Goal: Find specific page/section: Find specific page/section

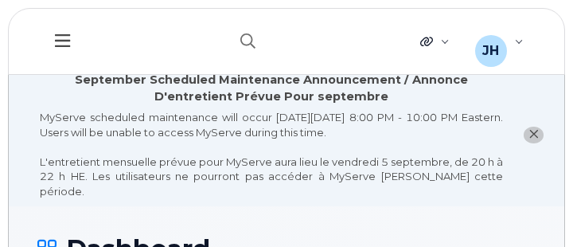
click at [325, 235] on h1 "Dashboard" at bounding box center [286, 249] width 499 height 28
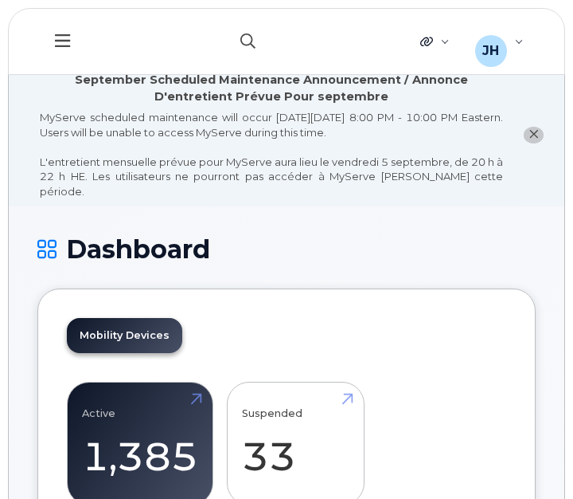
click at [248, 37] on icon "button" at bounding box center [248, 40] width 15 height 15
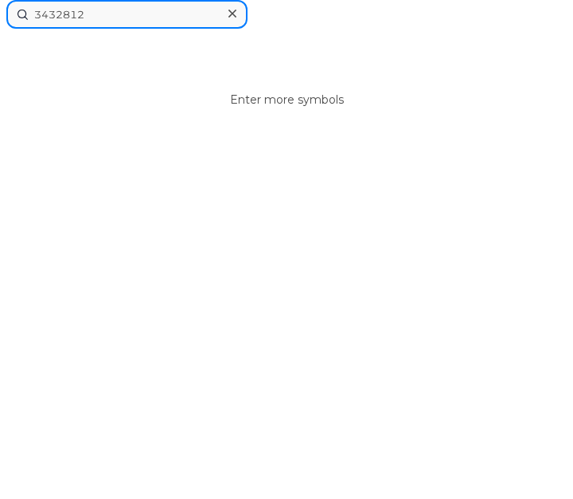
type input "3432812"
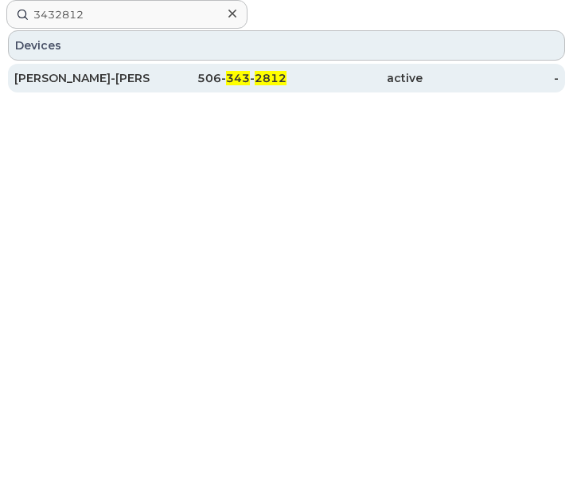
click at [141, 81] on div "Stephen Seely-Arlo 11" at bounding box center [82, 78] width 136 height 16
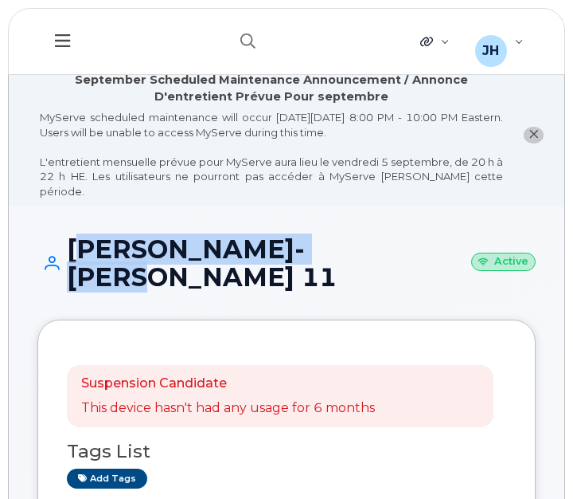
drag, startPoint x: 72, startPoint y: 232, endPoint x: 322, endPoint y: 244, distance: 249.6
click at [322, 244] on h1 "Stephen Seely-Arlo 11 Active" at bounding box center [286, 263] width 499 height 56
copy h1 "Stephen Seely-Arlo"
click at [237, 35] on button "button" at bounding box center [248, 41] width 51 height 46
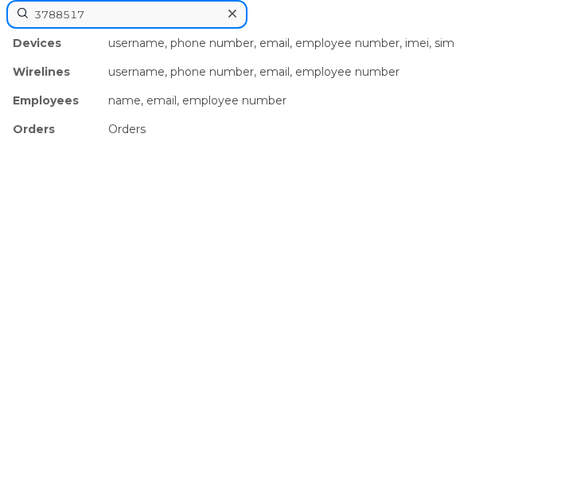
type input "3788517"
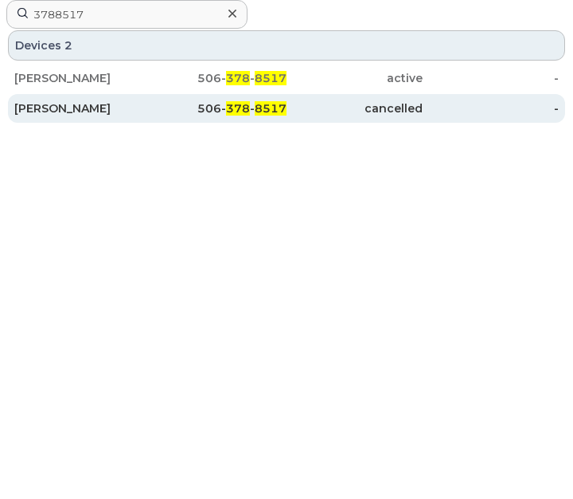
click at [95, 110] on div "[PERSON_NAME]" at bounding box center [82, 108] width 136 height 16
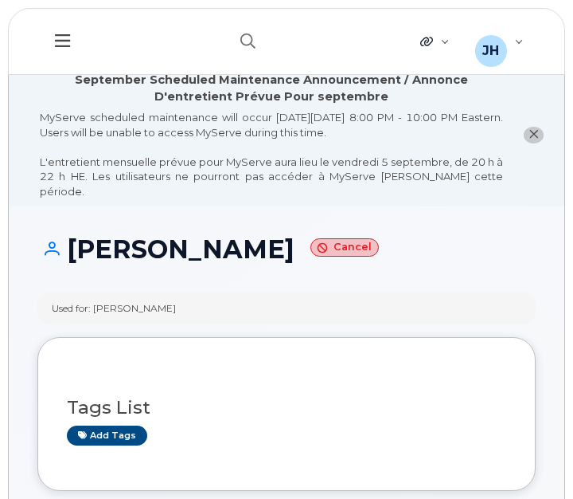
drag, startPoint x: 256, startPoint y: 236, endPoint x: 81, endPoint y: 236, distance: 174.4
click at [75, 235] on h1 "[PERSON_NAME] Cancel" at bounding box center [286, 249] width 499 height 28
copy h1 "[PERSON_NAME]"
click at [261, 337] on div "Tags List Add tags" at bounding box center [286, 413] width 499 height 153
click at [245, 35] on icon "button" at bounding box center [248, 40] width 15 height 15
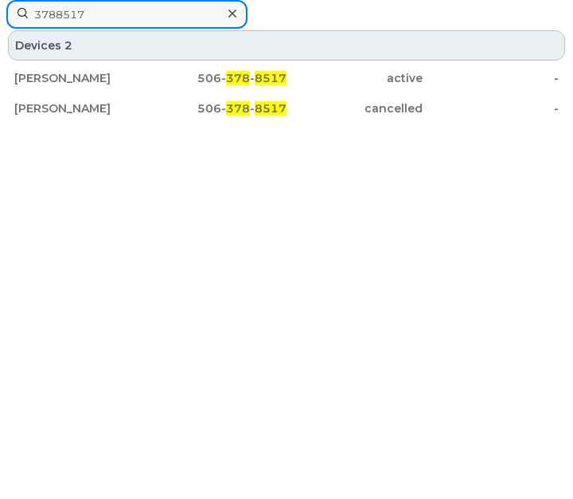
drag, startPoint x: 96, startPoint y: 16, endPoint x: 6, endPoint y: 17, distance: 89.2
click at [6, 17] on input "3788517" at bounding box center [126, 14] width 241 height 29
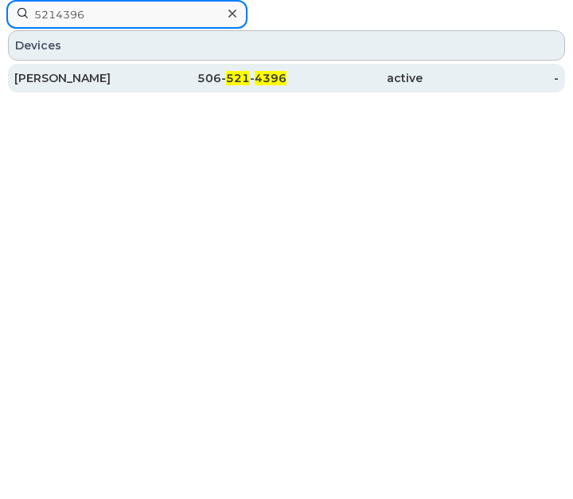
type input "5214396"
click at [175, 76] on div "506- 521 - 4396" at bounding box center [219, 78] width 136 height 16
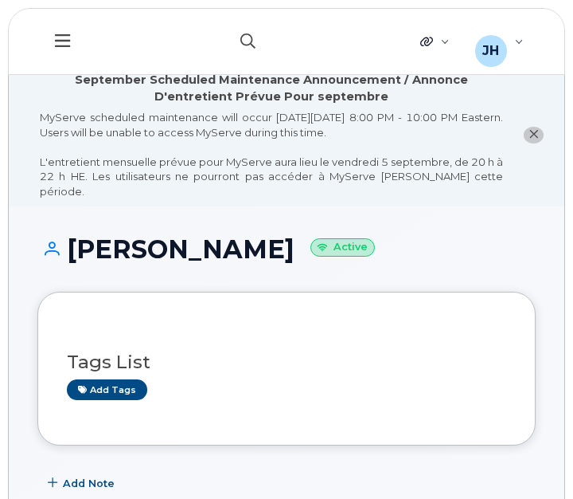
click at [242, 44] on icon "button" at bounding box center [248, 40] width 15 height 15
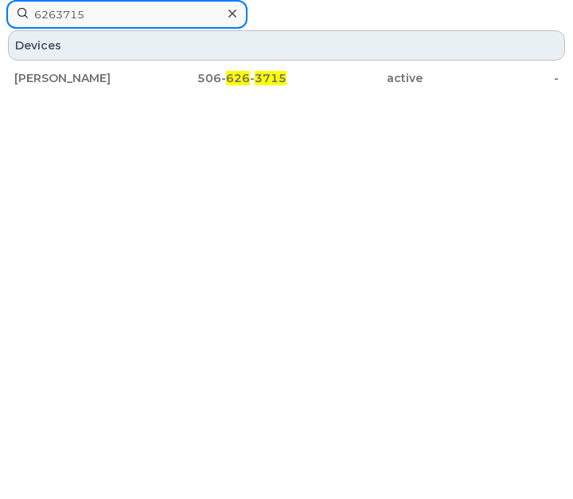
drag, startPoint x: 101, startPoint y: 15, endPoint x: 14, endPoint y: 15, distance: 86.8
click at [14, 15] on input "6263715" at bounding box center [126, 14] width 241 height 29
drag, startPoint x: 99, startPoint y: 18, endPoint x: 19, endPoint y: 20, distance: 79.7
click at [19, 20] on input "4245552" at bounding box center [126, 14] width 241 height 29
drag, startPoint x: 105, startPoint y: 15, endPoint x: 2, endPoint y: 15, distance: 103.5
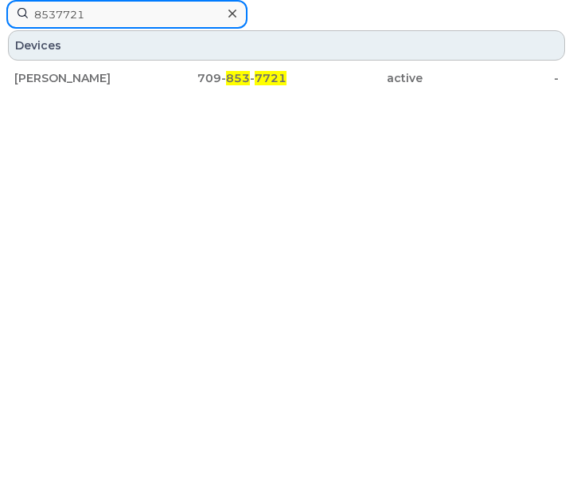
click at [2, 15] on div "8537721 Devices Jeremy Rideout 709- 853 - 7721 active -" at bounding box center [286, 249] width 573 height 499
click at [114, 17] on input "4095365" at bounding box center [126, 14] width 241 height 29
click at [111, 18] on input "4098934" at bounding box center [126, 14] width 241 height 29
type input "4"
drag, startPoint x: 90, startPoint y: 10, endPoint x: 6, endPoint y: 22, distance: 85.3
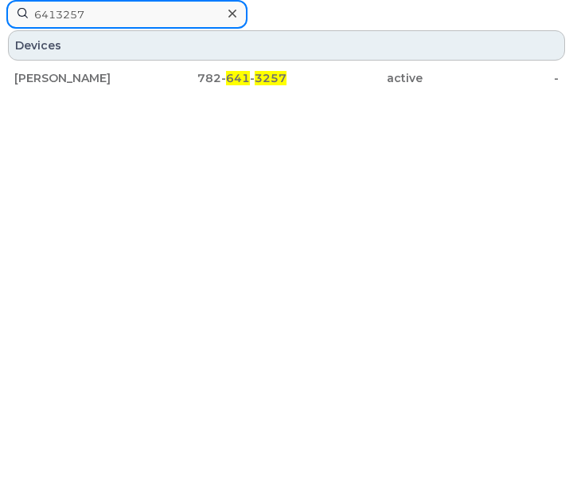
click at [6, 22] on div "6413257 Devices Michael Fougere 782- 641 - 3257 active -" at bounding box center [286, 249] width 573 height 499
type input "8703364"
